Goal: Navigation & Orientation: Find specific page/section

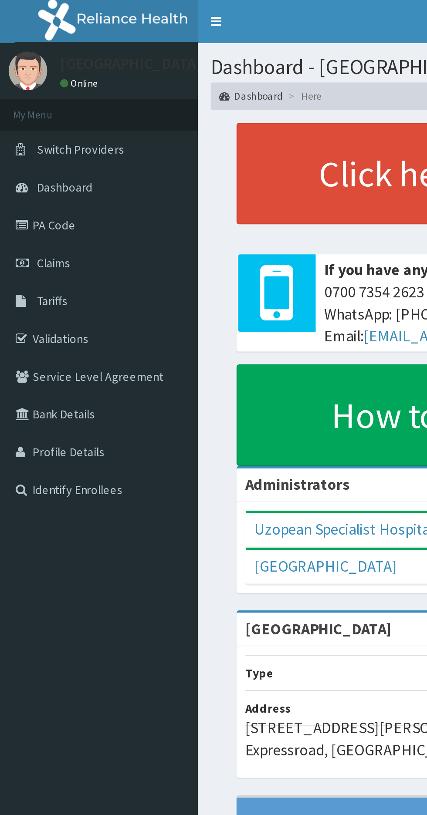
click at [51, 175] on link "Validations" at bounding box center [50, 171] width 100 height 19
click at [47, 177] on link "Validations" at bounding box center [50, 171] width 100 height 19
click at [47, 171] on link "Validations" at bounding box center [50, 171] width 100 height 19
click at [40, 151] on link "Tariffs" at bounding box center [50, 152] width 100 height 19
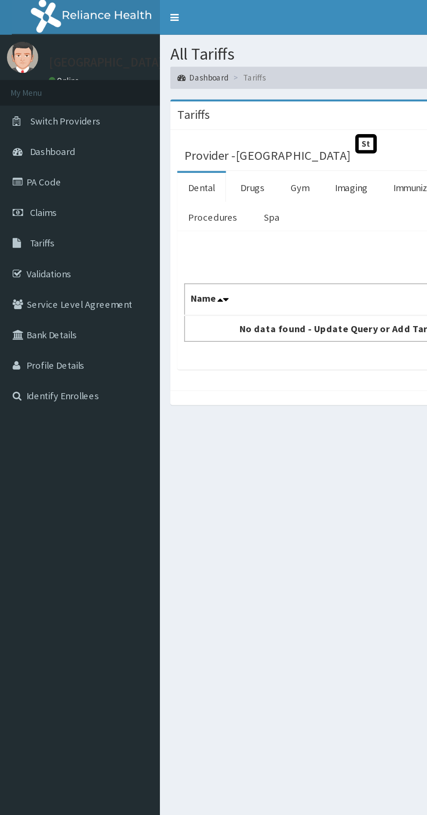
click at [57, 169] on link "Validations" at bounding box center [50, 171] width 100 height 19
